Goal: Transaction & Acquisition: Subscribe to service/newsletter

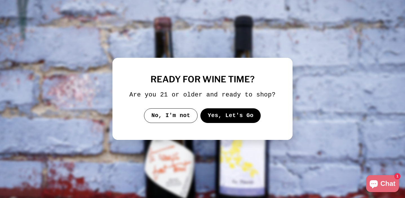
click at [237, 118] on button "Yes, Let's Go" at bounding box center [231, 115] width 61 height 15
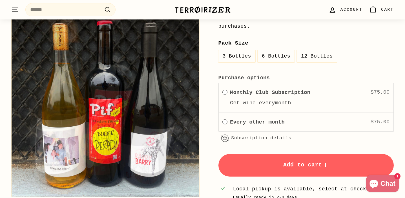
scroll to position [186, 0]
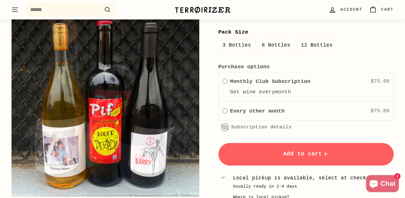
click at [279, 111] on label "Every other month" at bounding box center [257, 111] width 55 height 8
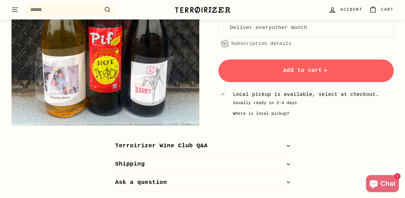
scroll to position [0, 0]
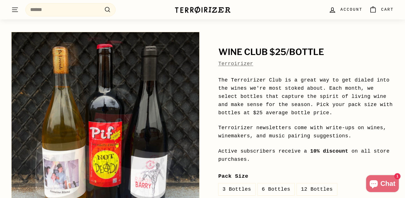
scroll to position [41, 0]
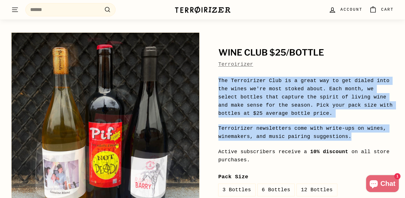
drag, startPoint x: 364, startPoint y: 140, endPoint x: 214, endPoint y: 77, distance: 161.9
click at [214, 77] on div "**********" at bounding box center [300, 188] width 188 height 316
copy div "The Terroirizer Club is a great way to get dialed into the wines we're most sto…"
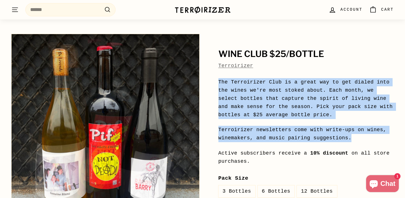
scroll to position [40, 0]
